Goal: Task Accomplishment & Management: Use online tool/utility

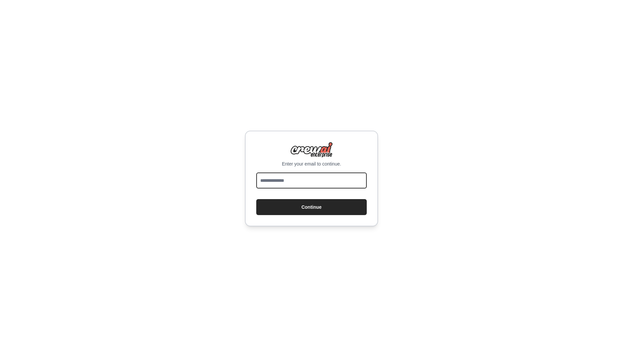
click at [307, 187] on input "email" at bounding box center [311, 181] width 110 height 16
type input "**********"
click at [302, 215] on button "Continue" at bounding box center [311, 207] width 110 height 16
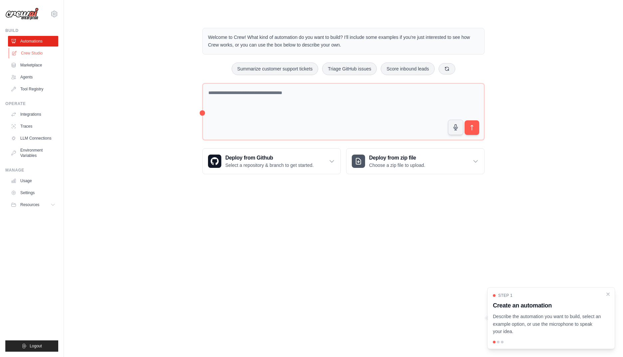
click at [41, 53] on link "Crew Studio" at bounding box center [34, 53] width 50 height 11
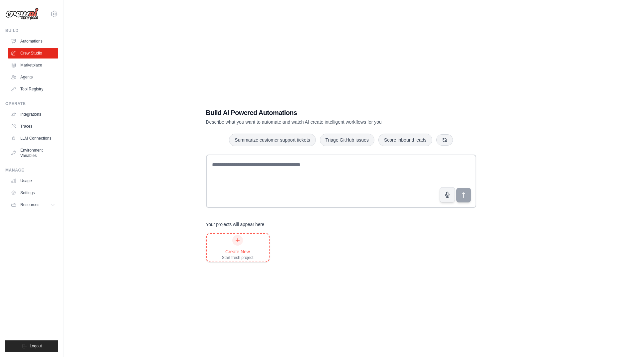
click at [236, 254] on div "Create New" at bounding box center [238, 252] width 32 height 7
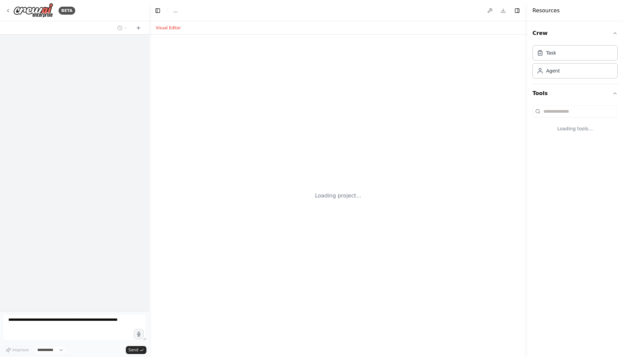
select select "****"
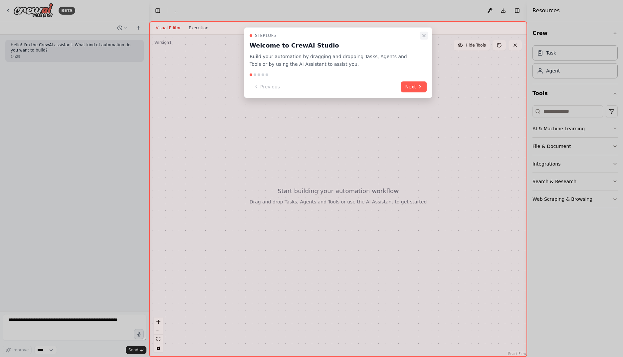
click at [423, 36] on icon "Close walkthrough" at bounding box center [423, 35] width 5 height 5
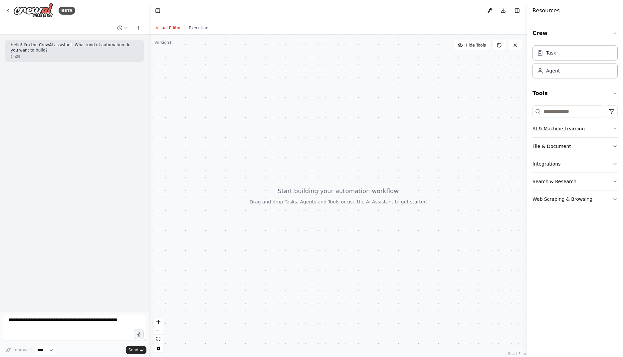
click at [611, 129] on button "AI & Machine Learning" at bounding box center [574, 128] width 85 height 17
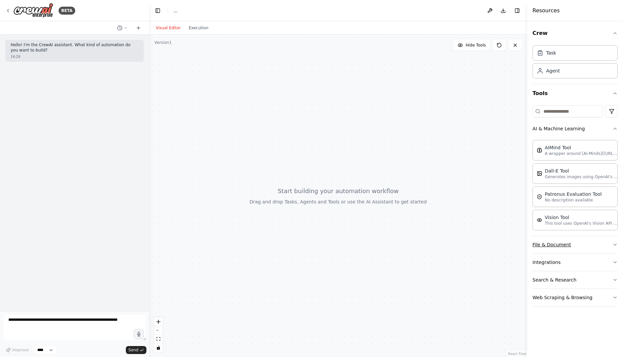
click at [562, 244] on button "File & Document" at bounding box center [574, 244] width 85 height 17
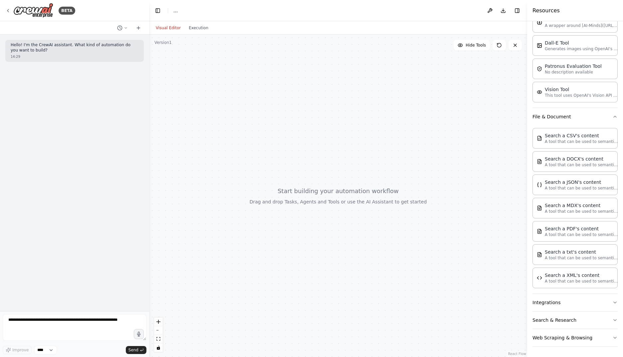
scroll to position [128, 0]
click at [561, 303] on button "Integrations" at bounding box center [574, 302] width 85 height 17
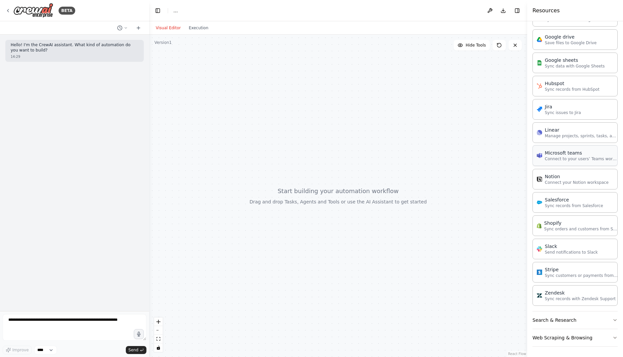
scroll to position [576, 0]
click at [554, 323] on button "Search & Research" at bounding box center [574, 319] width 85 height 17
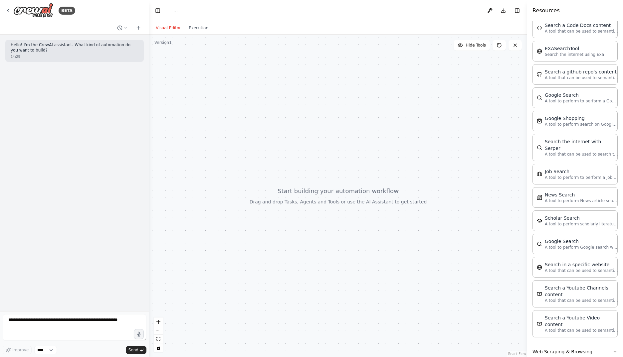
scroll to position [914, 0]
click at [564, 342] on button "Web Scraping & Browsing" at bounding box center [574, 350] width 85 height 17
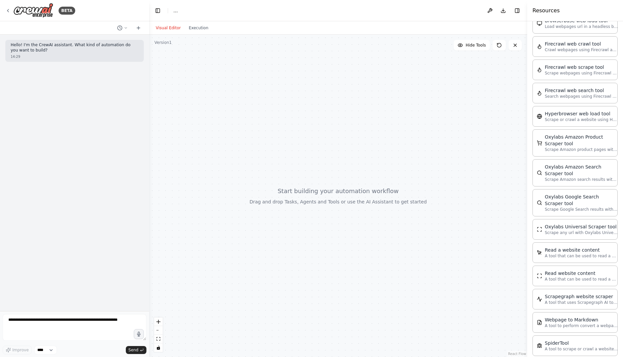
scroll to position [1266, 0]
click at [592, 344] on p "A tool to scrape or crawl a website and return LLM-ready content." at bounding box center [581, 346] width 73 height 5
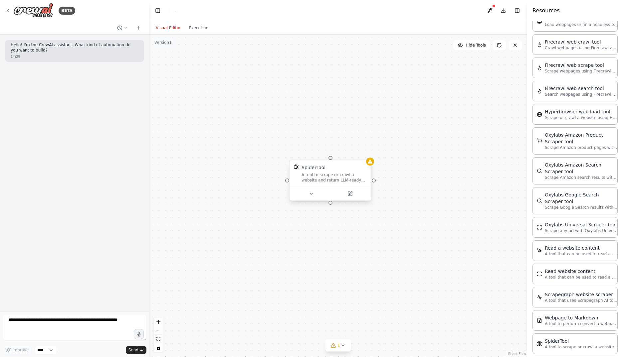
click at [312, 198] on div at bounding box center [330, 194] width 82 height 14
click at [312, 194] on icon at bounding box center [310, 193] width 5 height 5
click at [311, 190] on button at bounding box center [311, 194] width 38 height 8
click at [415, 253] on icon "button" at bounding box center [412, 253] width 7 height 7
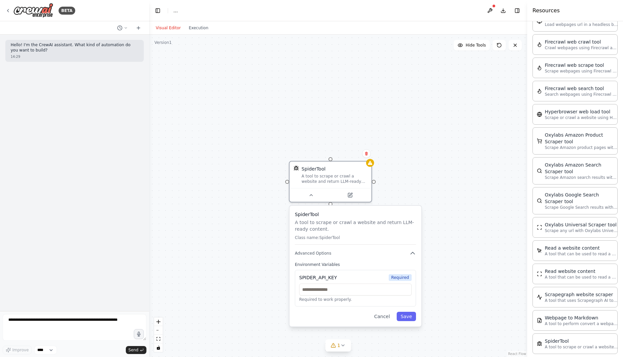
click at [413, 181] on div "SpiderTool A tool to scrape or crawl a website and return LLM-ready content. Sp…" at bounding box center [338, 196] width 378 height 323
click at [311, 193] on icon at bounding box center [310, 193] width 5 height 5
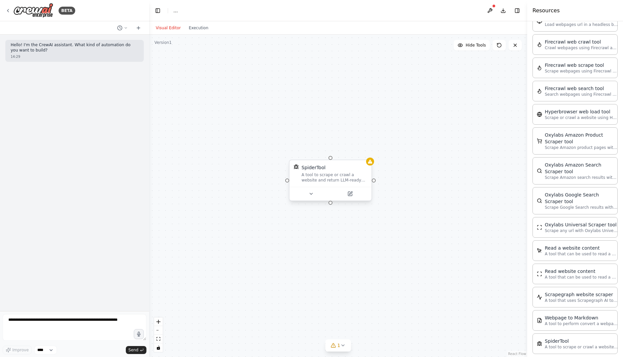
click at [355, 172] on div "SpiderTool A tool to scrape or crawl a website and return LLM-ready content." at bounding box center [334, 173] width 66 height 19
click at [366, 155] on icon at bounding box center [366, 154] width 4 height 4
click at [350, 155] on button "Confirm" at bounding box center [348, 154] width 24 height 8
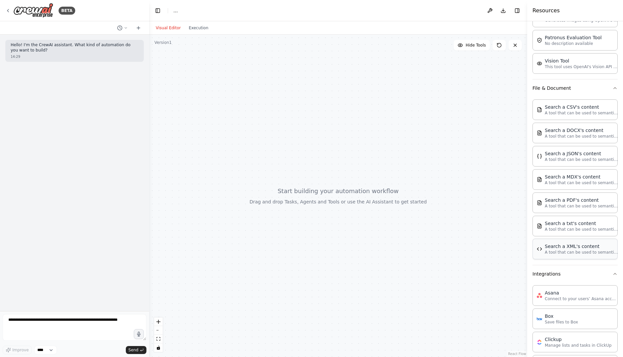
scroll to position [0, 0]
